Goal: Task Accomplishment & Management: Use online tool/utility

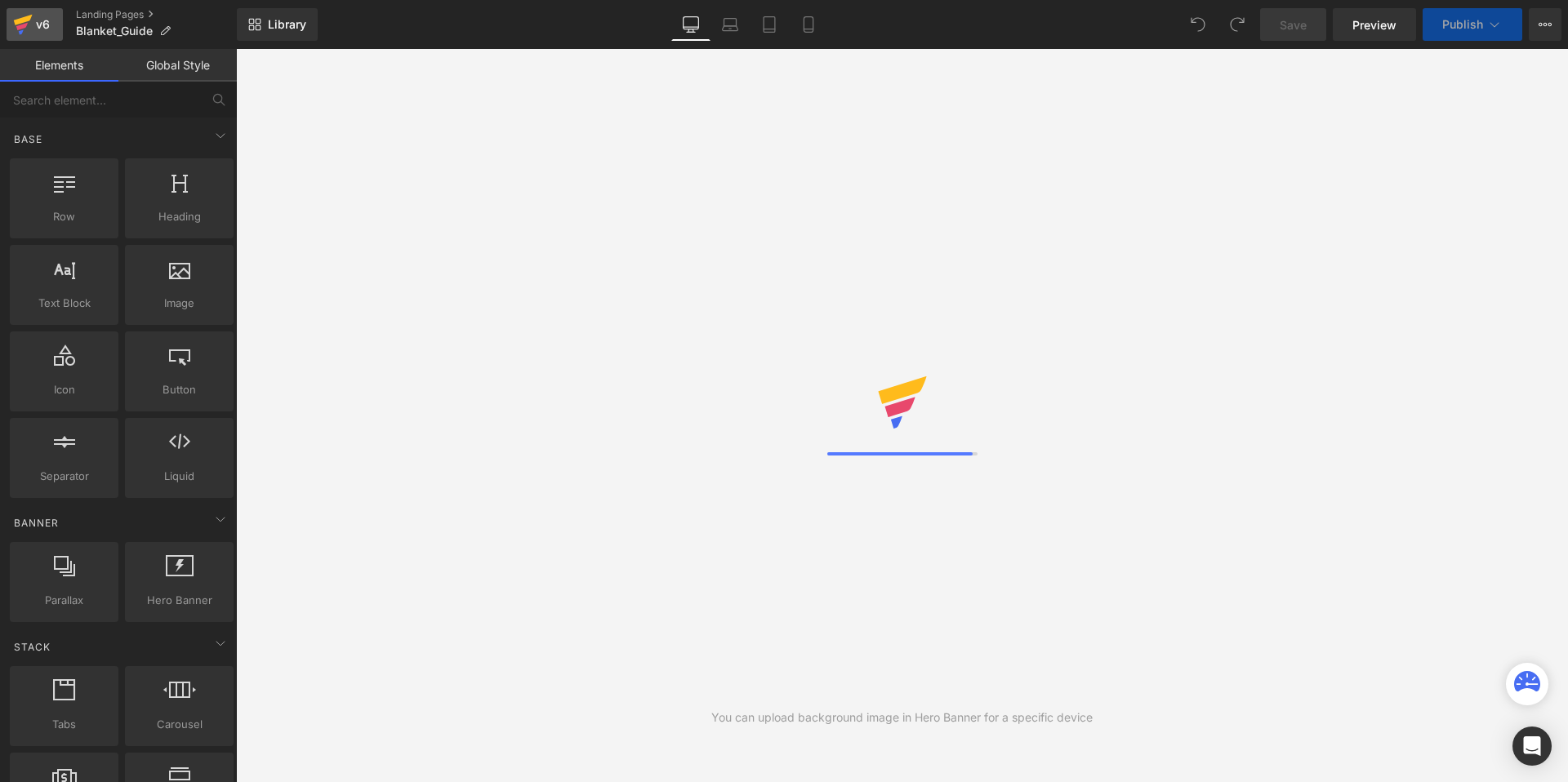
click at [37, 25] on div "v6" at bounding box center [43, 24] width 20 height 21
